Goal: Task Accomplishment & Management: Use online tool/utility

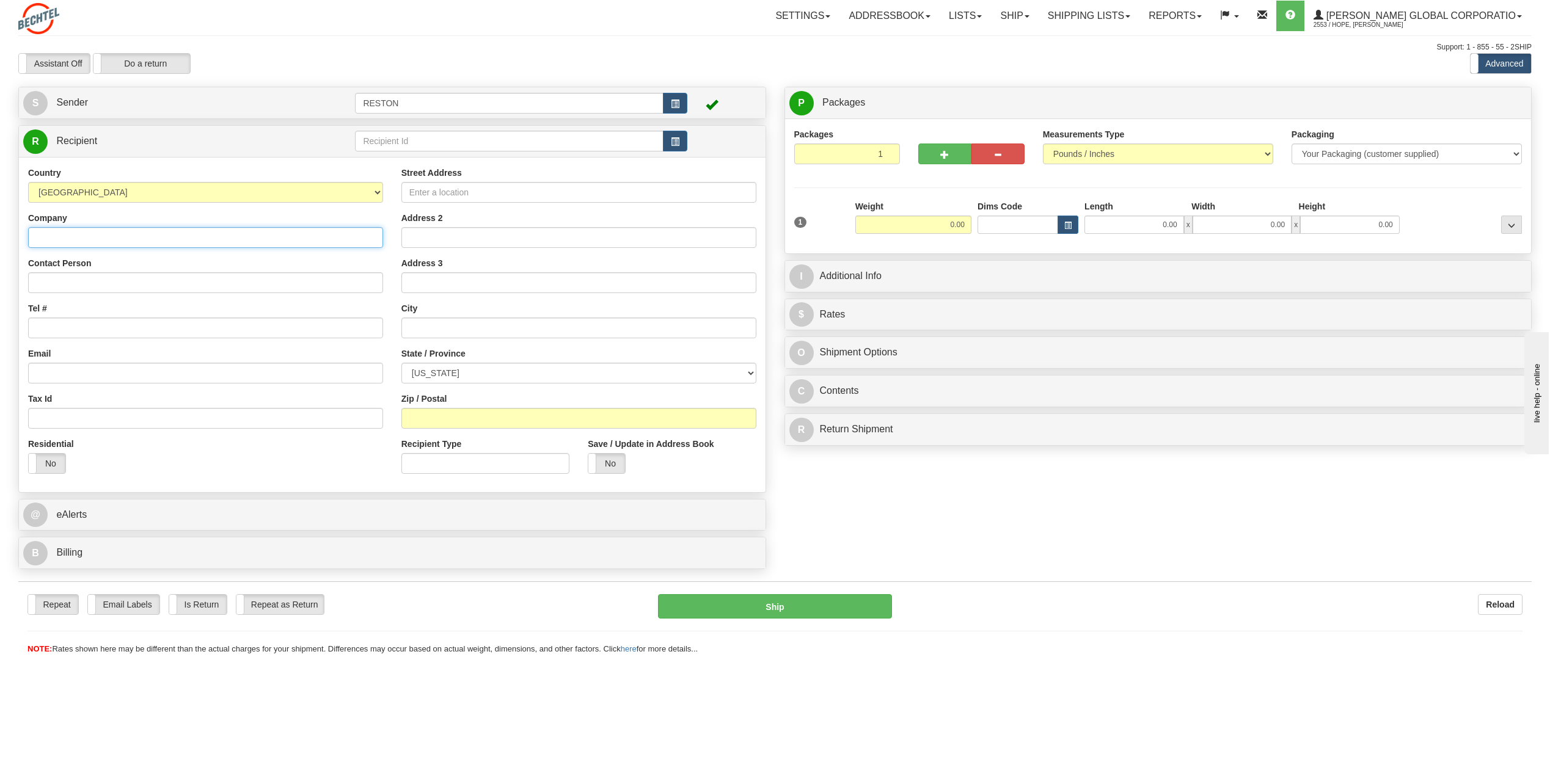
click at [304, 240] on input "Company" at bounding box center [206, 237] width 355 height 21
type input "B"
click at [928, 19] on link "Addressbook" at bounding box center [889, 16] width 100 height 30
click at [912, 36] on link "Recipients" at bounding box center [891, 42] width 96 height 16
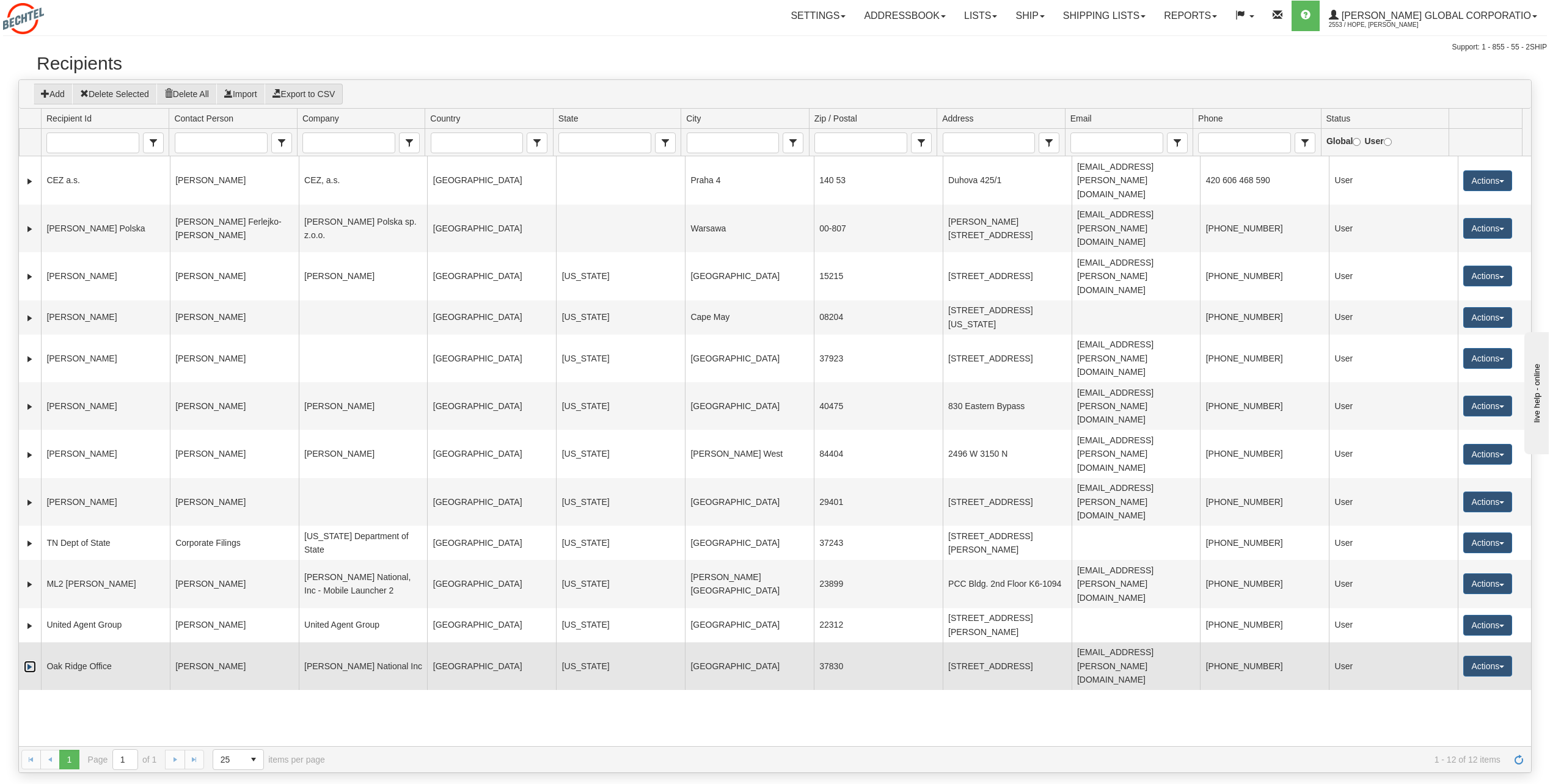
click at [30, 661] on link "Expand" at bounding box center [30, 667] width 12 height 12
click at [1470, 656] on button "Actions" at bounding box center [1488, 666] width 49 height 21
click at [1446, 745] on link "Ship" at bounding box center [1462, 753] width 98 height 16
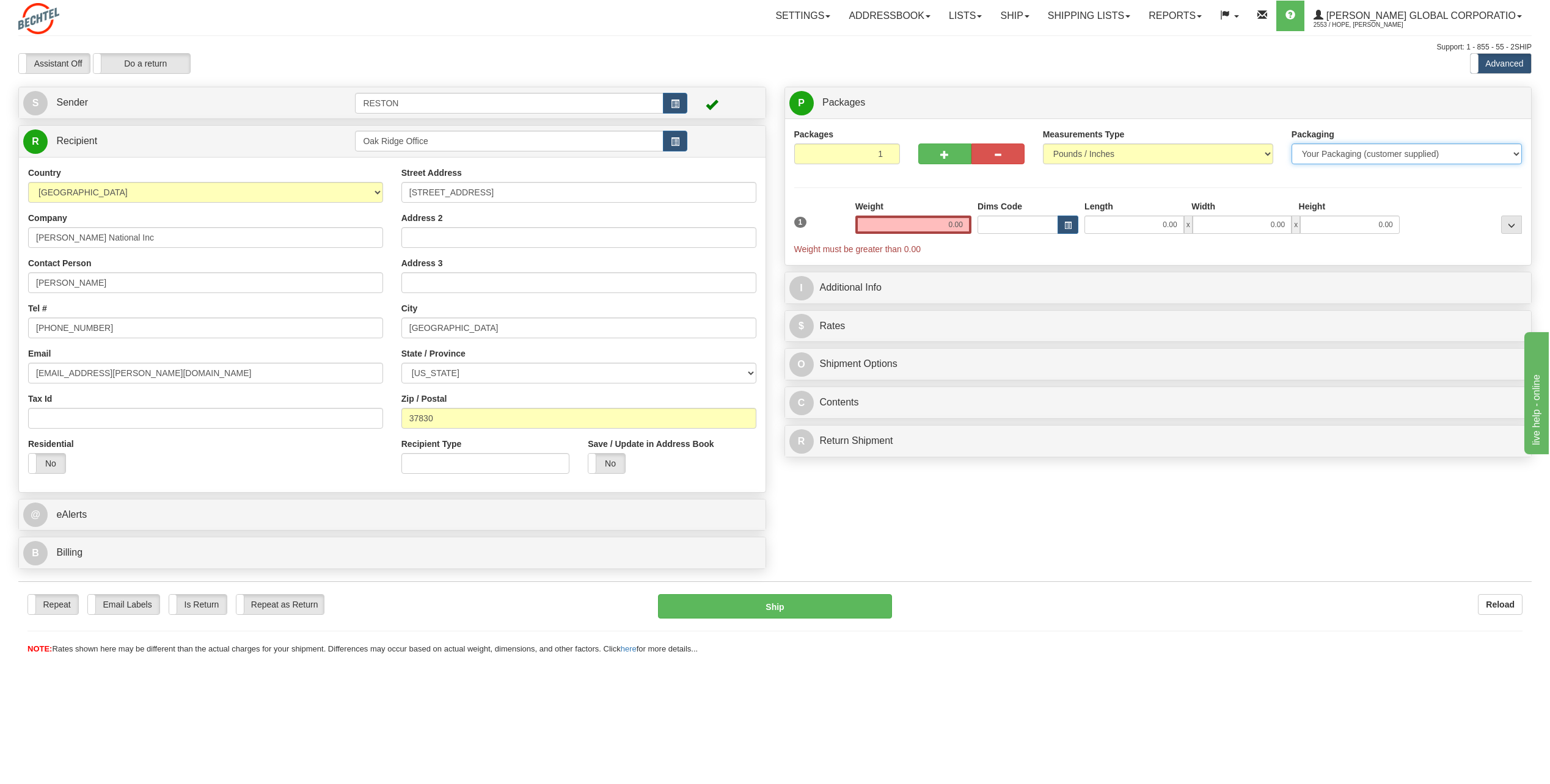
click at [1517, 155] on select "Your Packaging (customer supplied) Envelope (carrier supplied) Pack (carrier su…" at bounding box center [1407, 154] width 230 height 21
select select "2"
click at [1292, 144] on select "Your Packaging (customer supplied) Envelope (carrier supplied) Pack (carrier su…" at bounding box center [1407, 154] width 230 height 21
drag, startPoint x: 916, startPoint y: 223, endPoint x: 999, endPoint y: 226, distance: 83.1
click at [999, 226] on div "1 Weight 0.00 Dims Code 0 x" at bounding box center [1158, 228] width 735 height 55
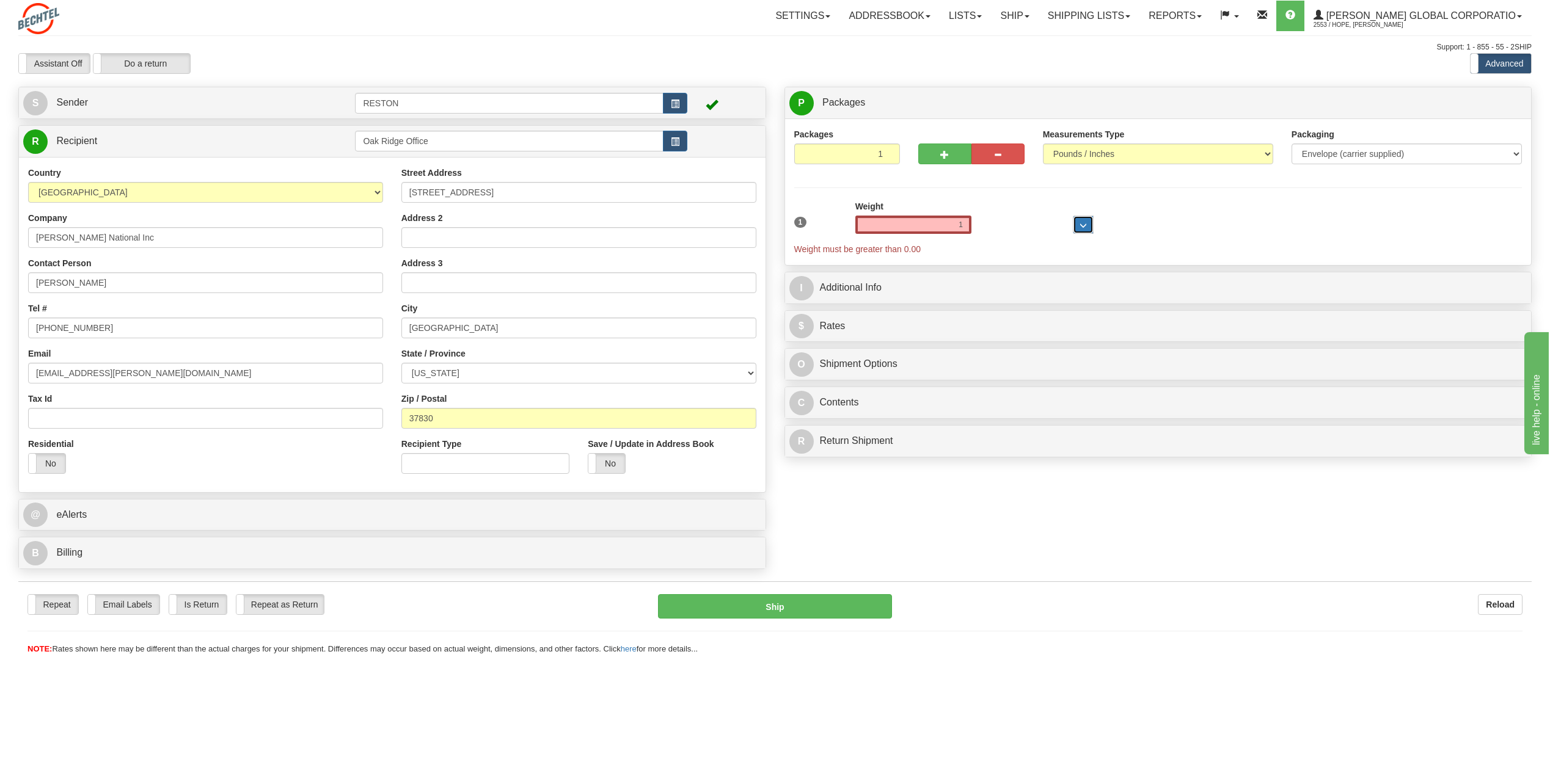
type input "1.00"
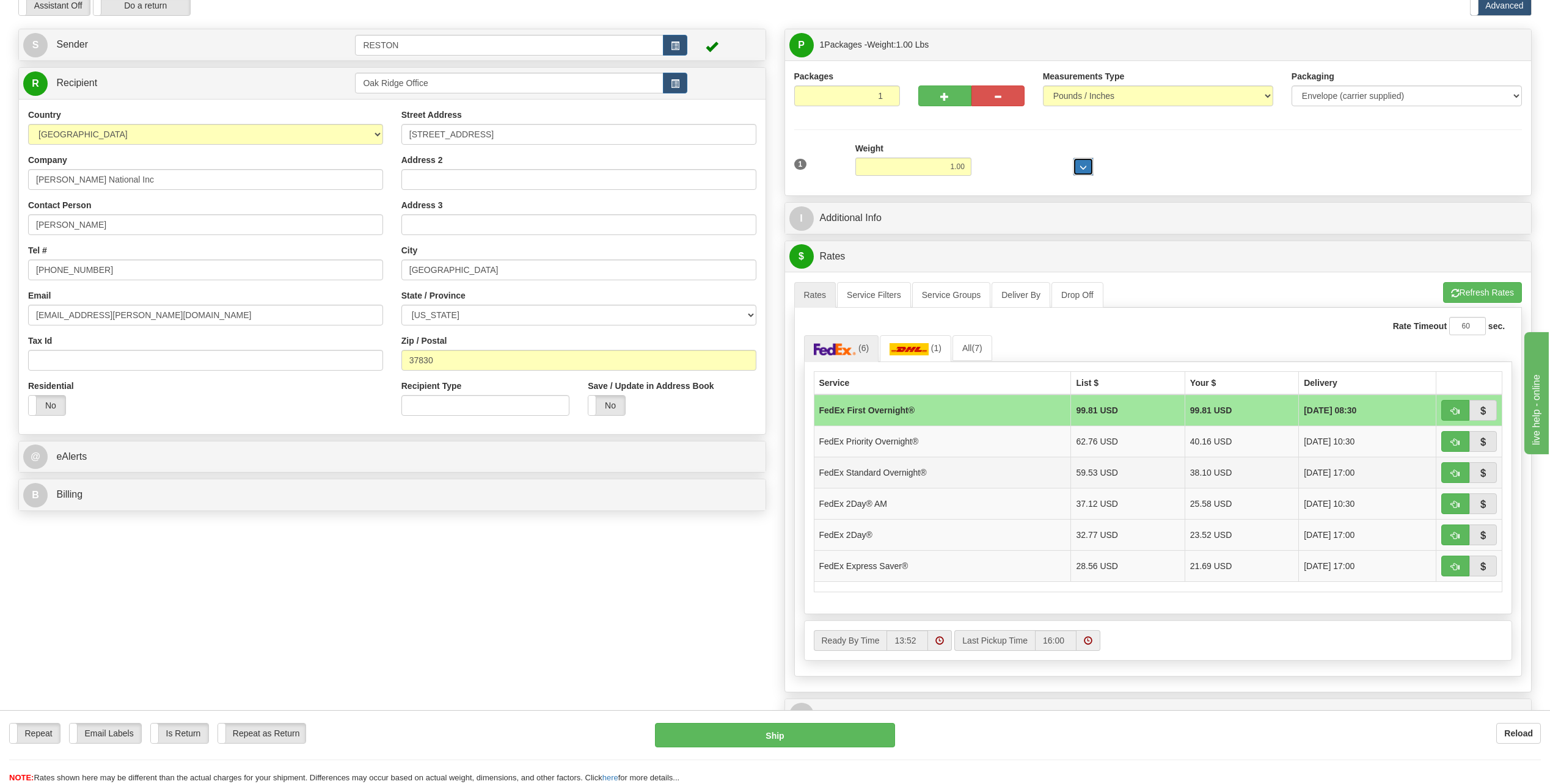
scroll to position [61, 0]
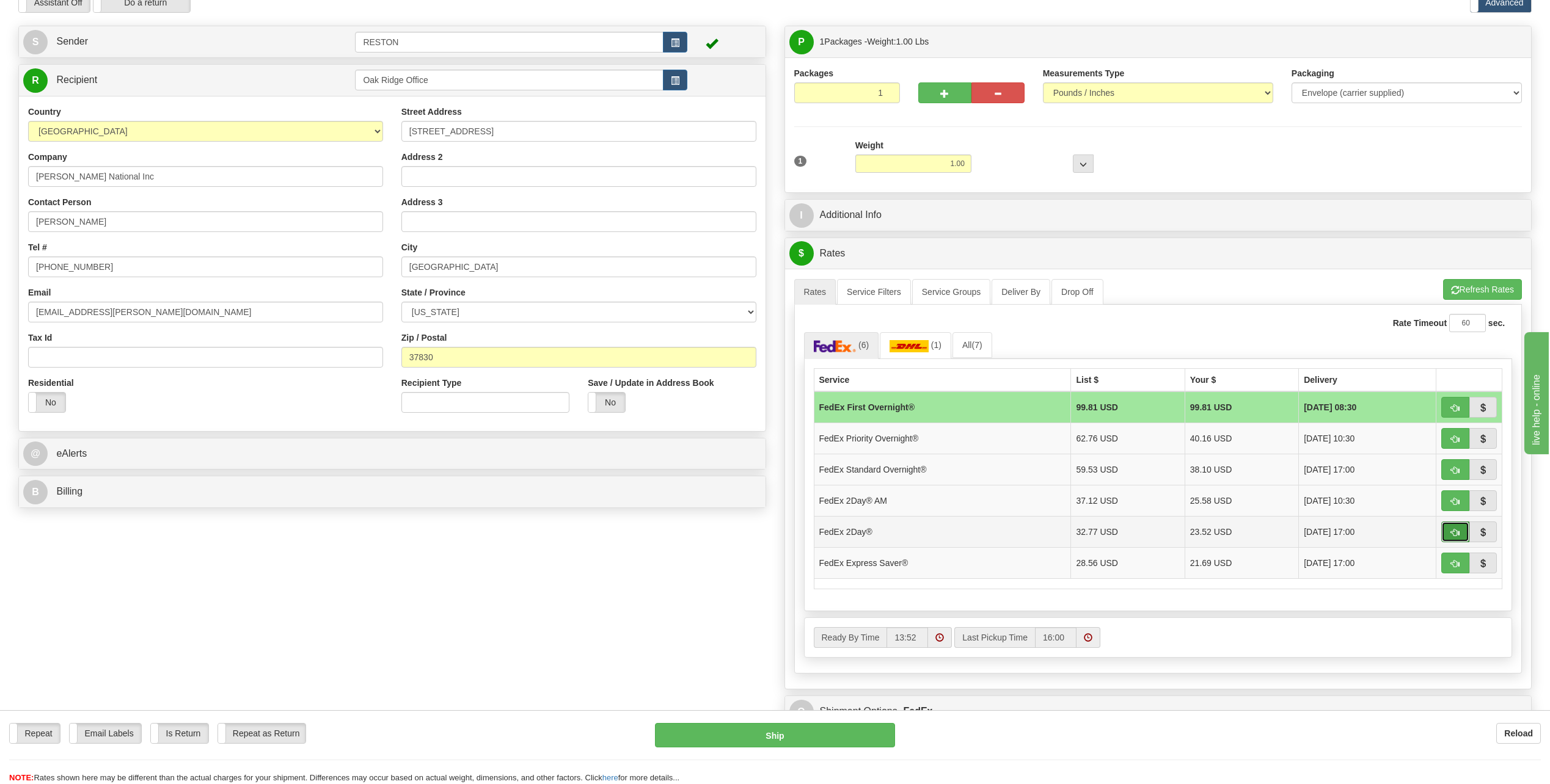
click at [1453, 530] on span "button" at bounding box center [1456, 533] width 9 height 8
type input "03"
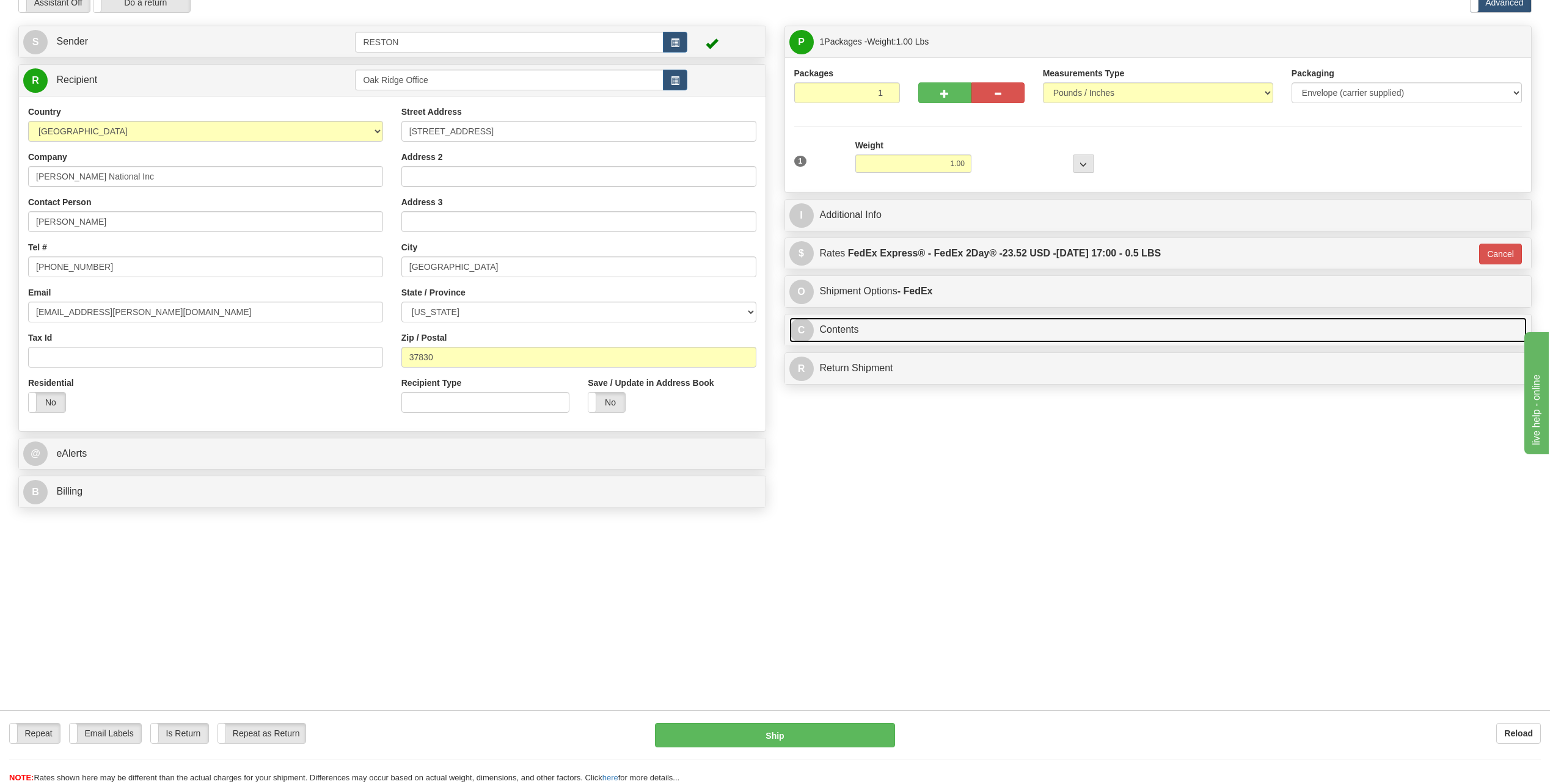
click at [808, 327] on span "C" at bounding box center [801, 330] width 24 height 24
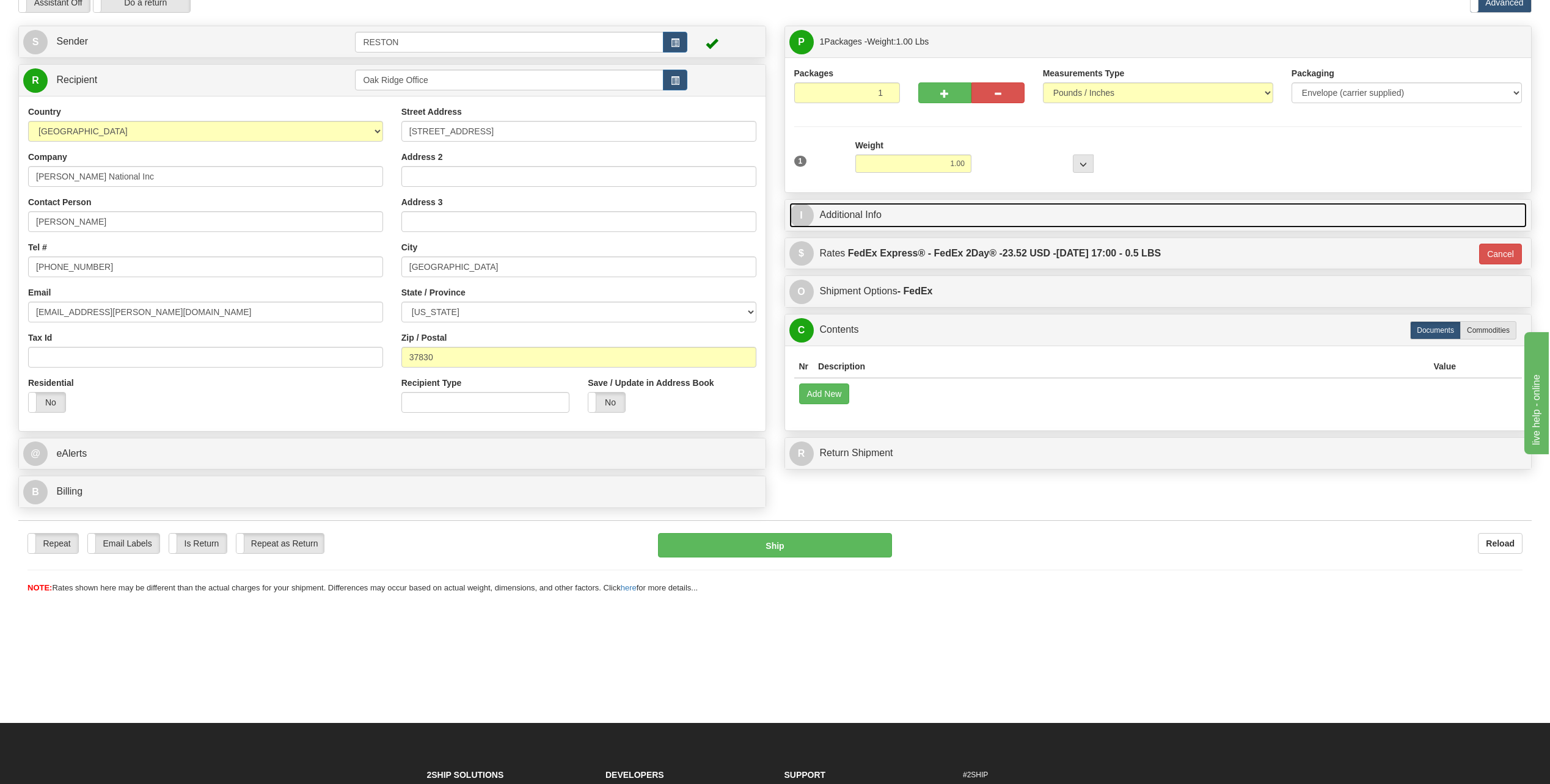
click at [803, 212] on span "I" at bounding box center [801, 215] width 24 height 24
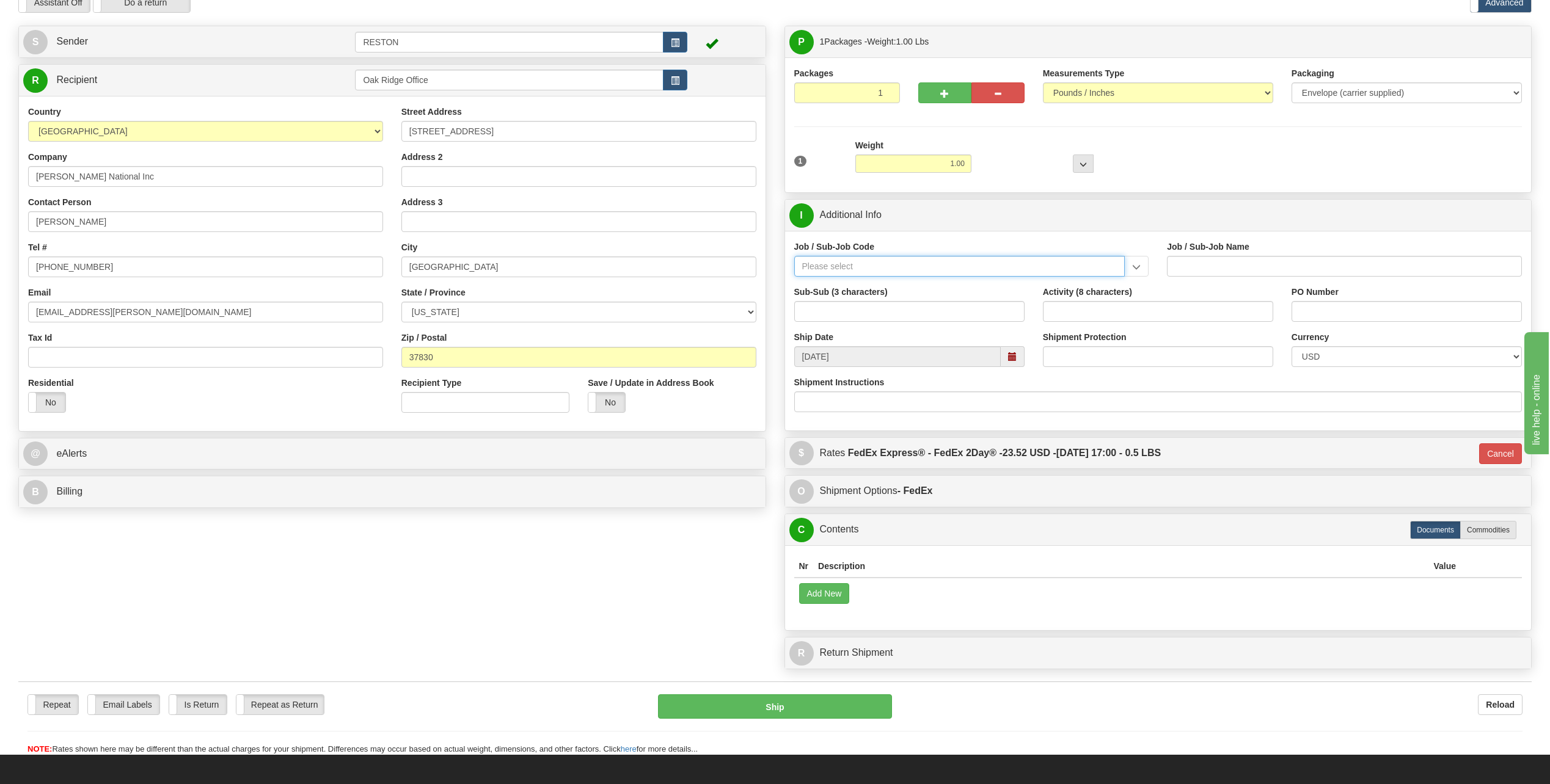
click at [933, 269] on input "Job / Sub-Job Code" at bounding box center [959, 266] width 331 height 21
drag, startPoint x: 910, startPoint y: 309, endPoint x: 916, endPoint y: 310, distance: 6.1
click at [911, 309] on input "Sub-Sub (3 characters)" at bounding box center [909, 312] width 230 height 21
click at [907, 270] on input "Job / Sub-Job Code" at bounding box center [959, 266] width 331 height 21
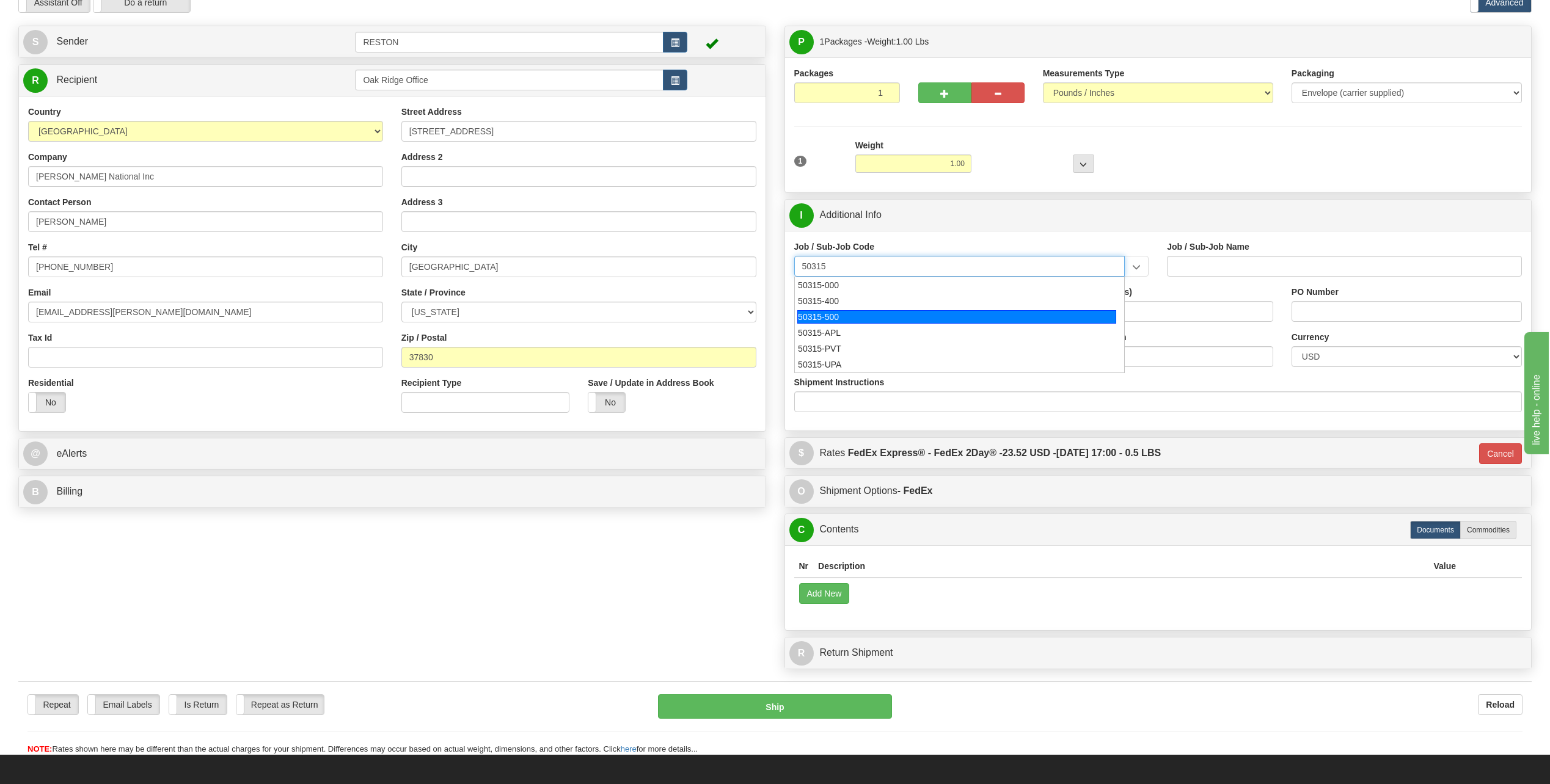
click at [830, 317] on div "50315-500" at bounding box center [957, 317] width 319 height 13
type input "50315-500"
type input "PUBLIC AFFAIRS - PUBLIC AFFAIRS SUPPORT"
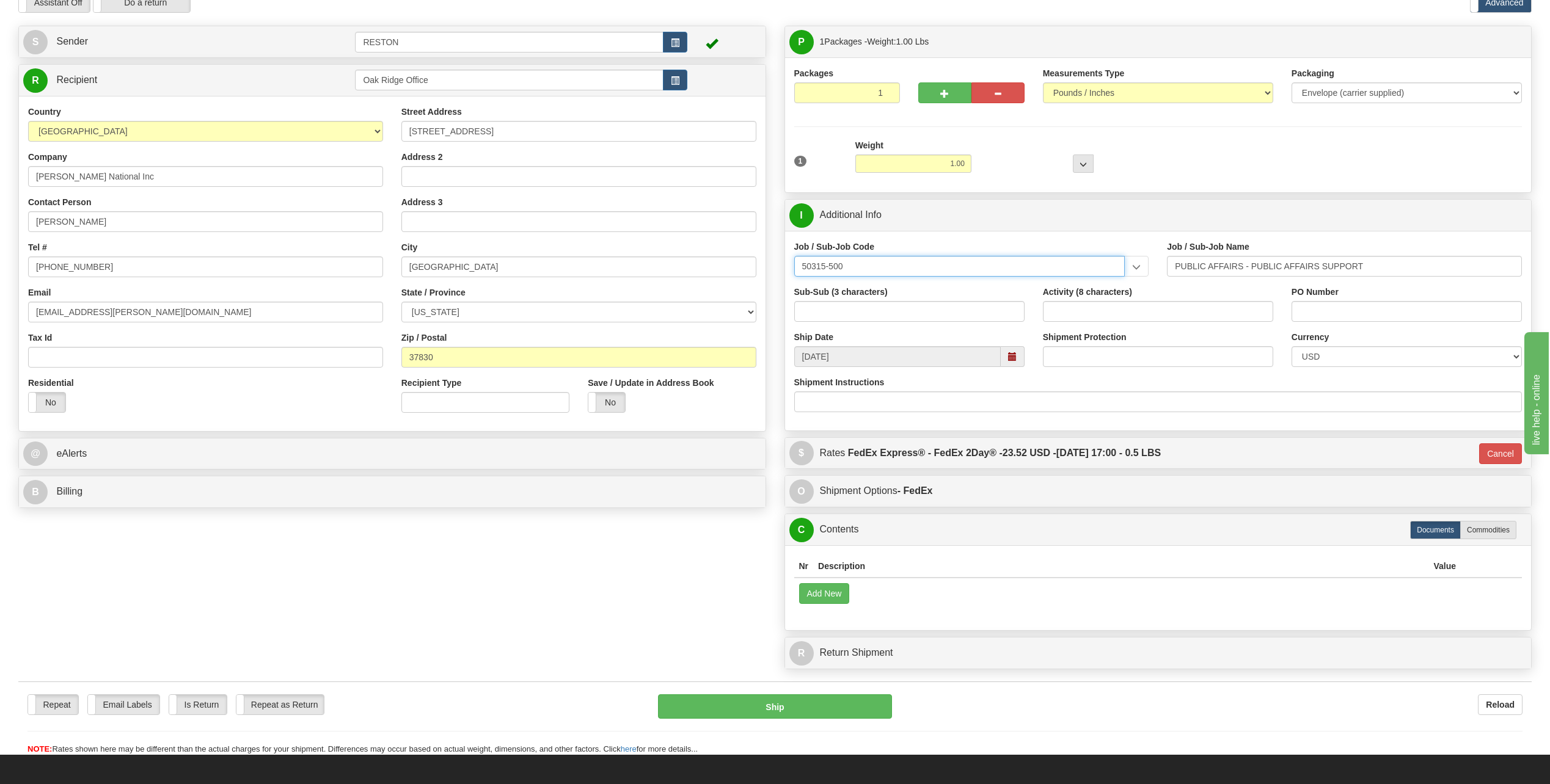
click at [851, 270] on input "50315-500" at bounding box center [959, 266] width 331 height 21
type input "50315-400"
type input "PUBLIC AFFAIRS - PUBLIC AFFAIRS 100% UNALLOWABLE C"
click at [867, 271] on input "50315-400" at bounding box center [959, 266] width 331 height 21
type input "50315-500"
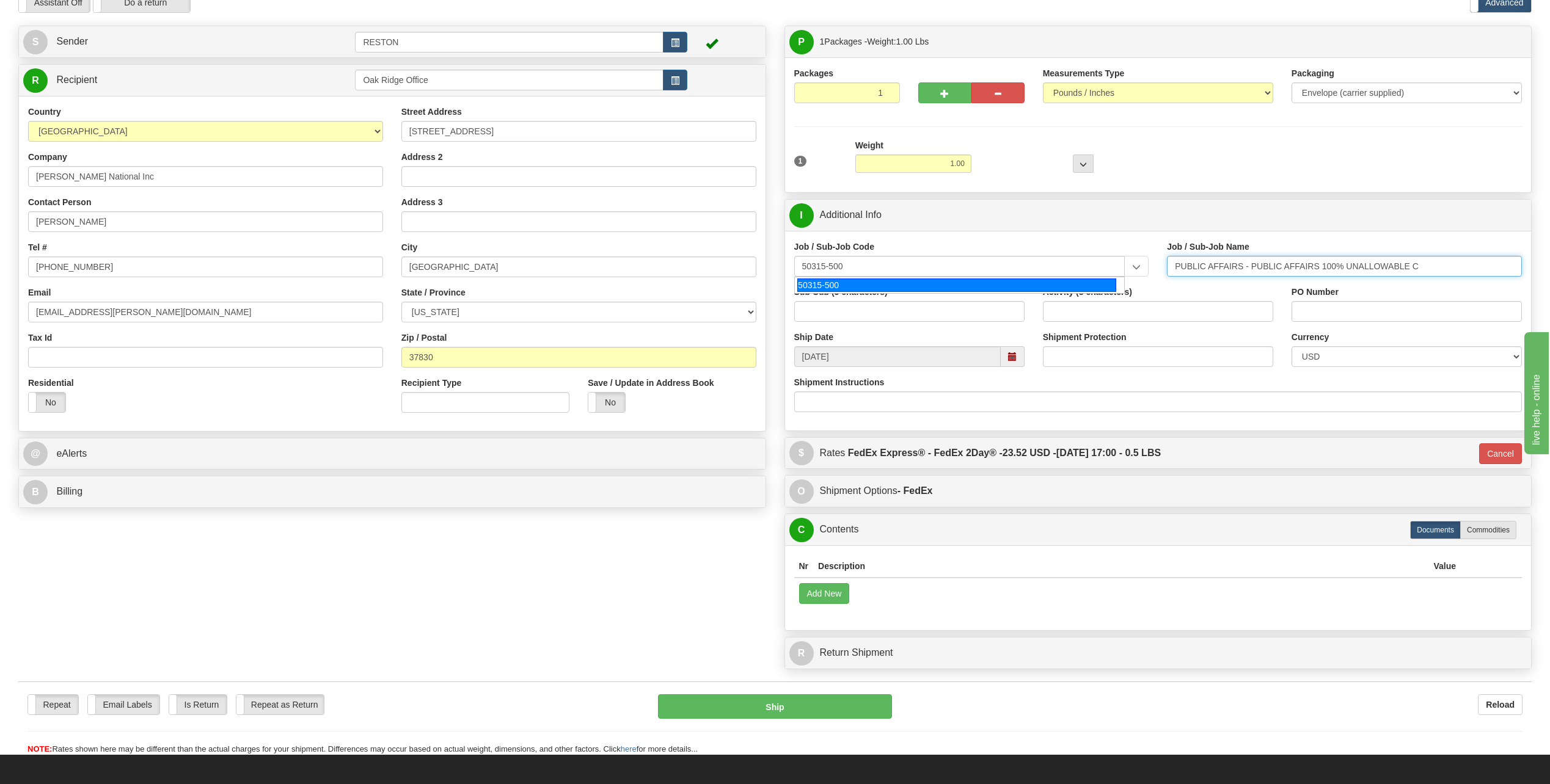
type input "PUBLIC AFFAIRS - PUBLIC AFFAIRS SUPPORT"
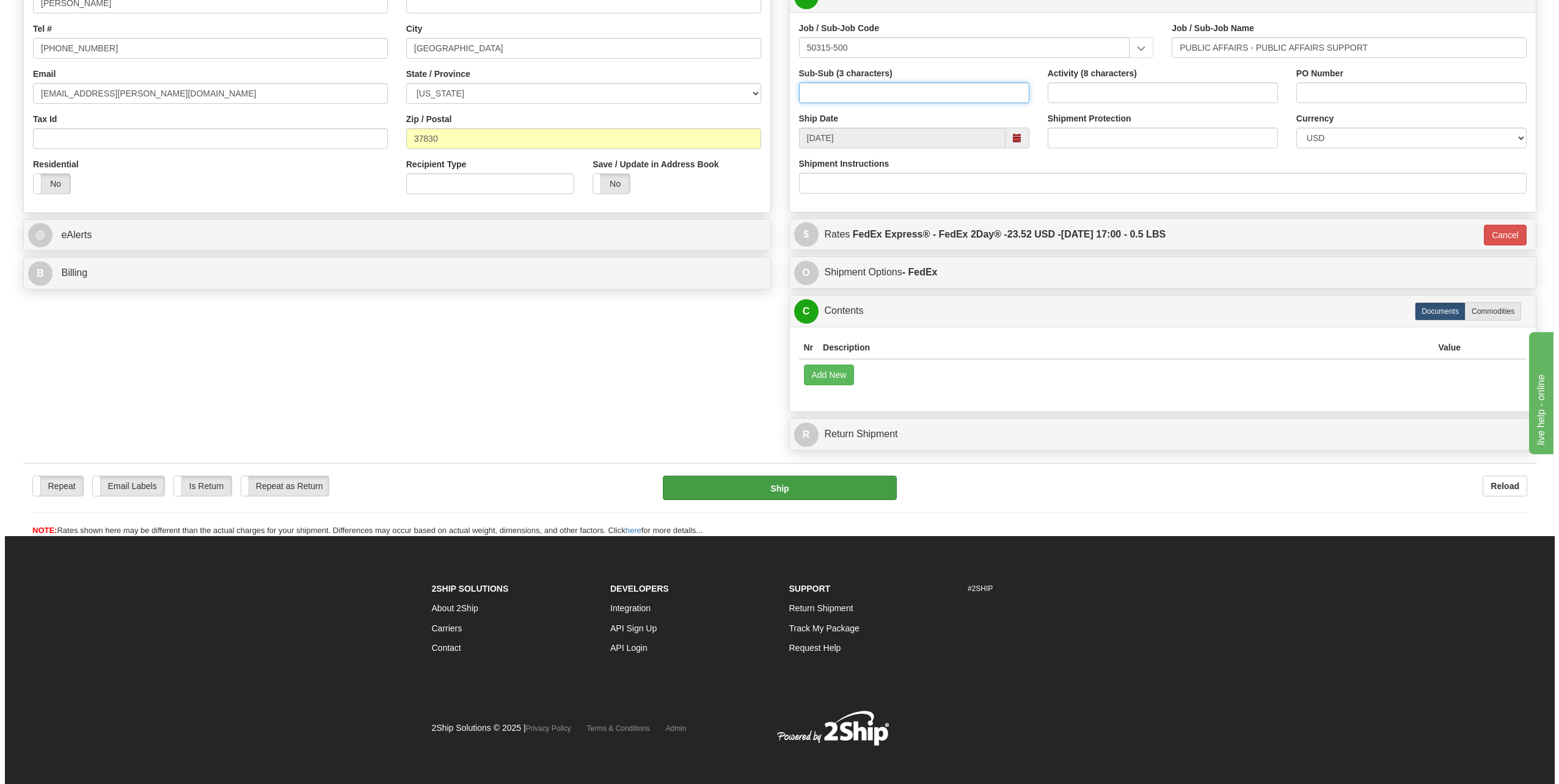
scroll to position [286, 0]
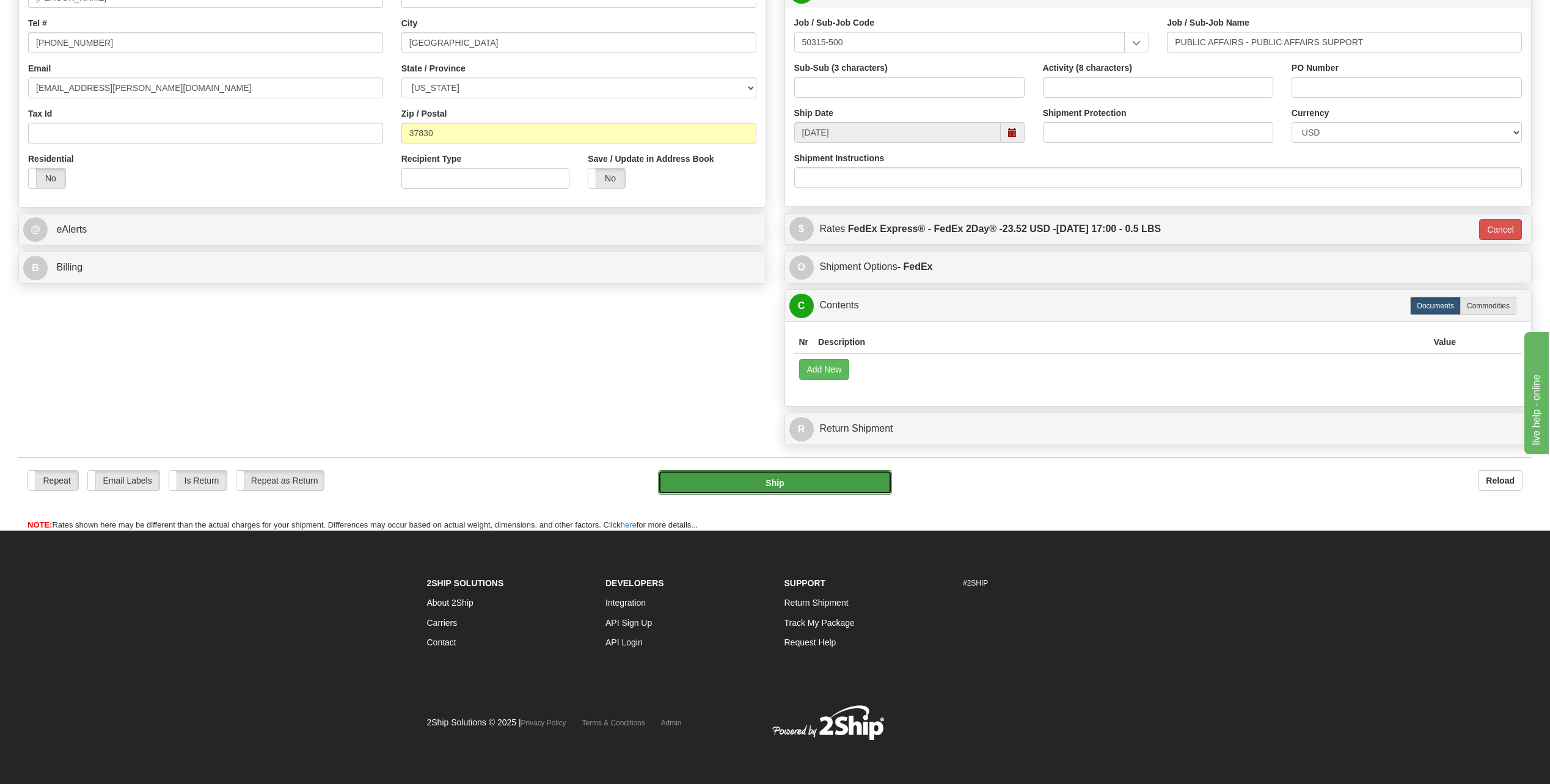
click at [791, 489] on button "Ship" at bounding box center [775, 482] width 234 height 24
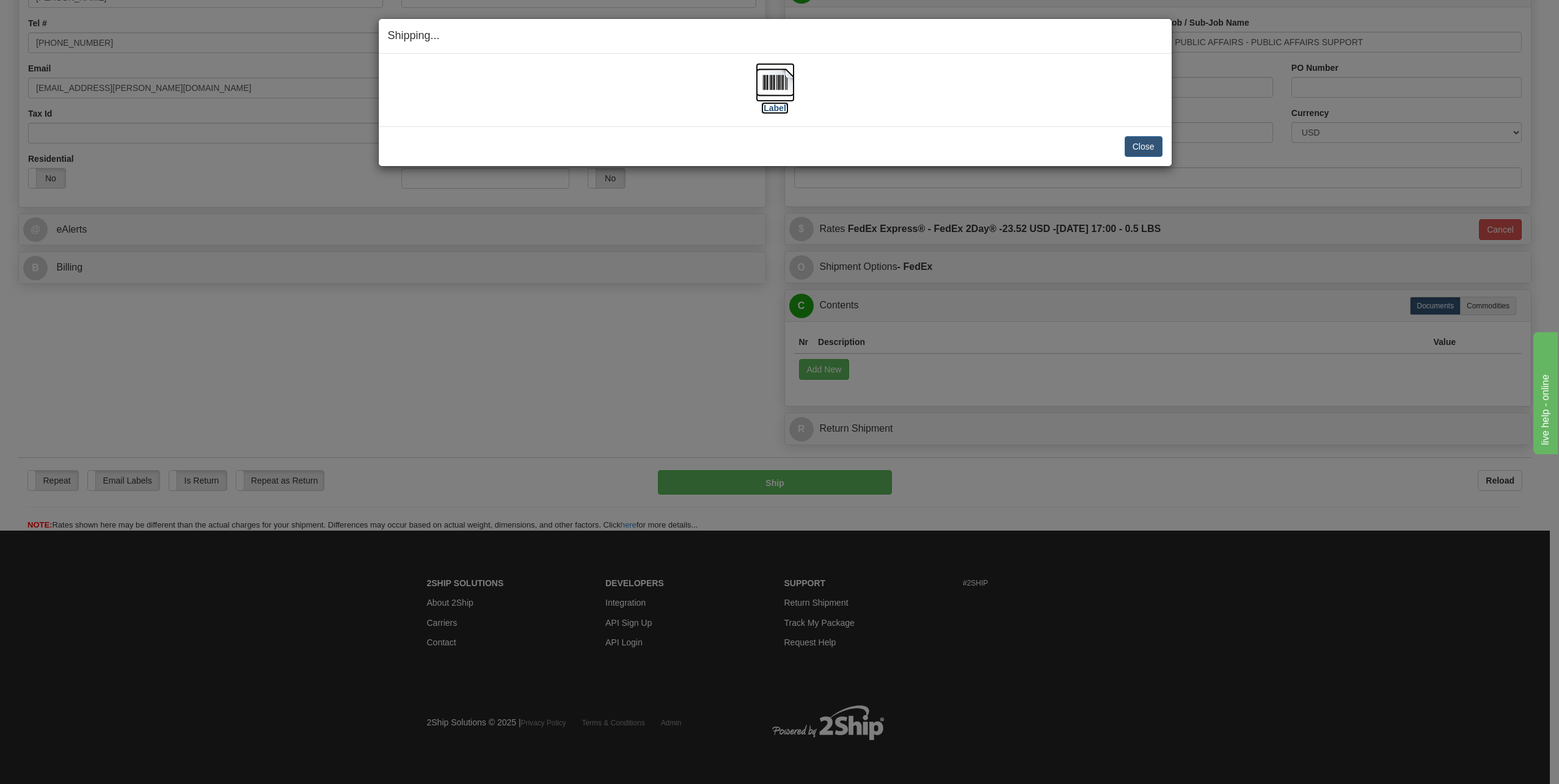
click at [773, 90] on img at bounding box center [775, 82] width 39 height 39
click at [1147, 143] on button "Close" at bounding box center [1143, 147] width 38 height 21
